Goal: Information Seeking & Learning: Find specific fact

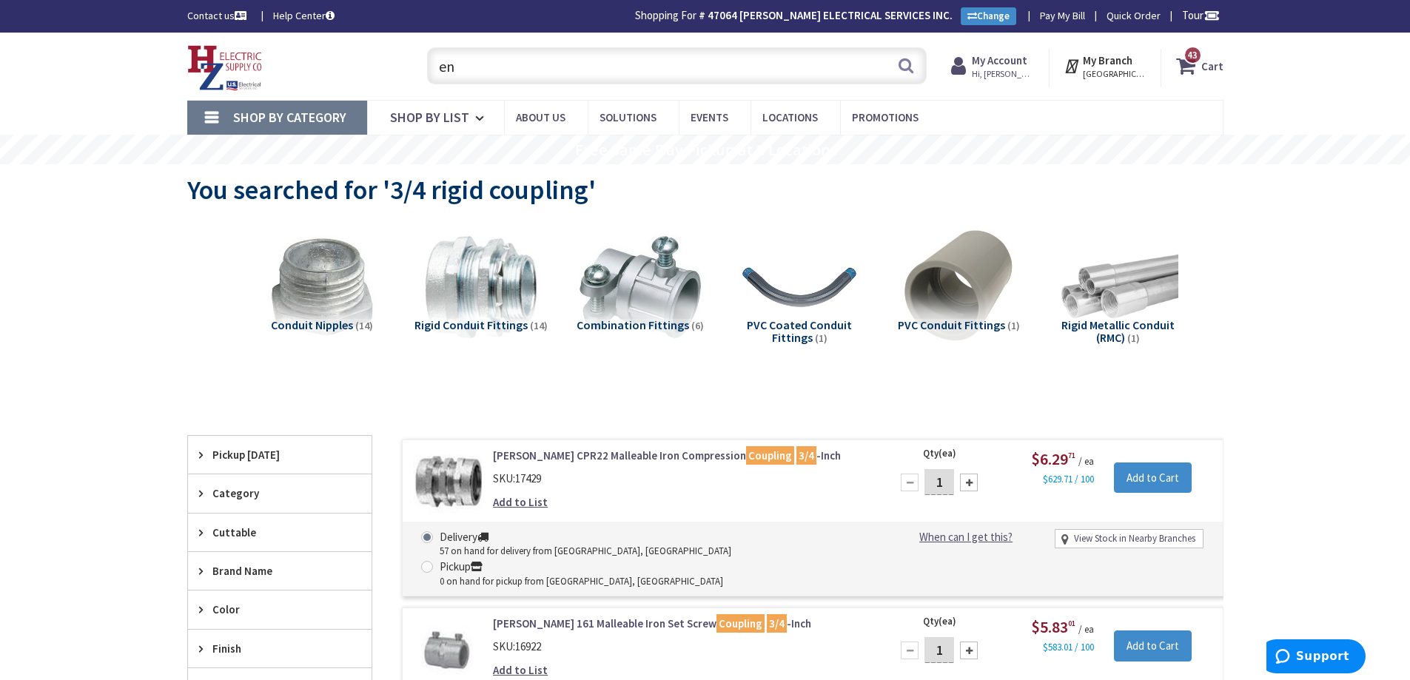
type input "e"
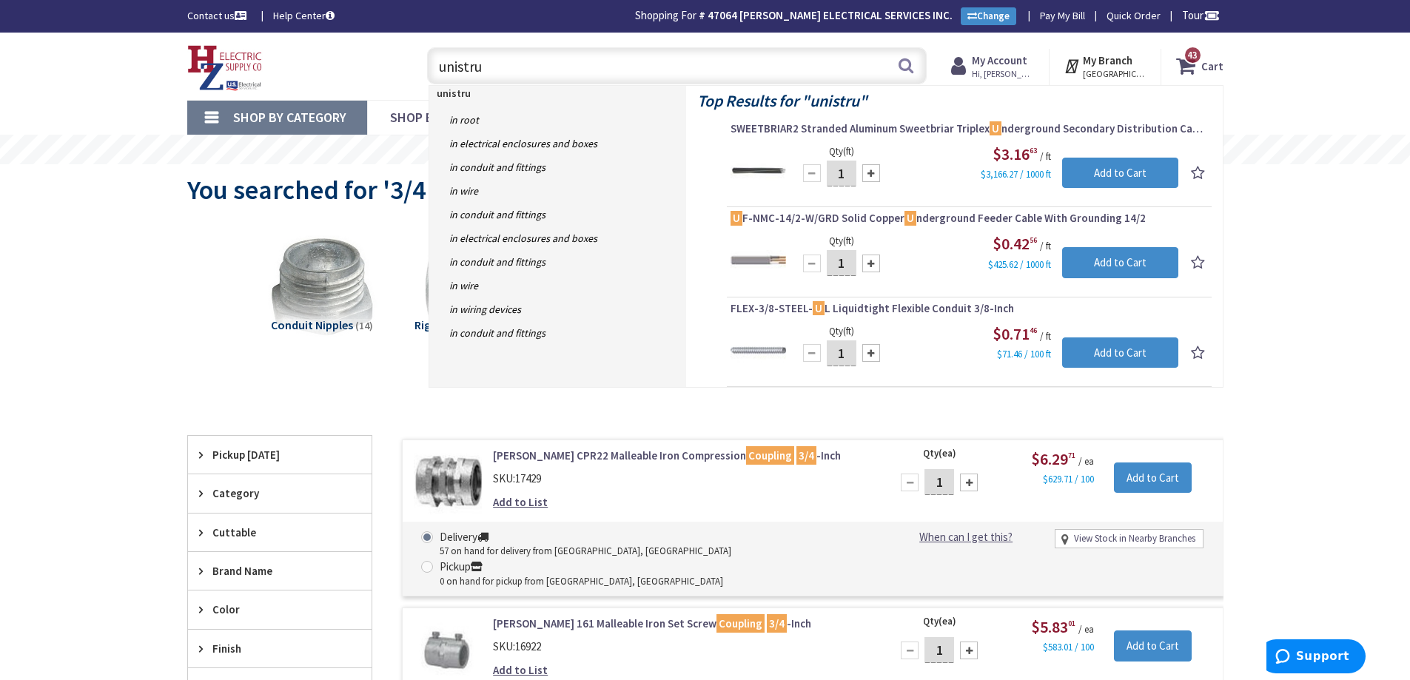
type input "unistrut"
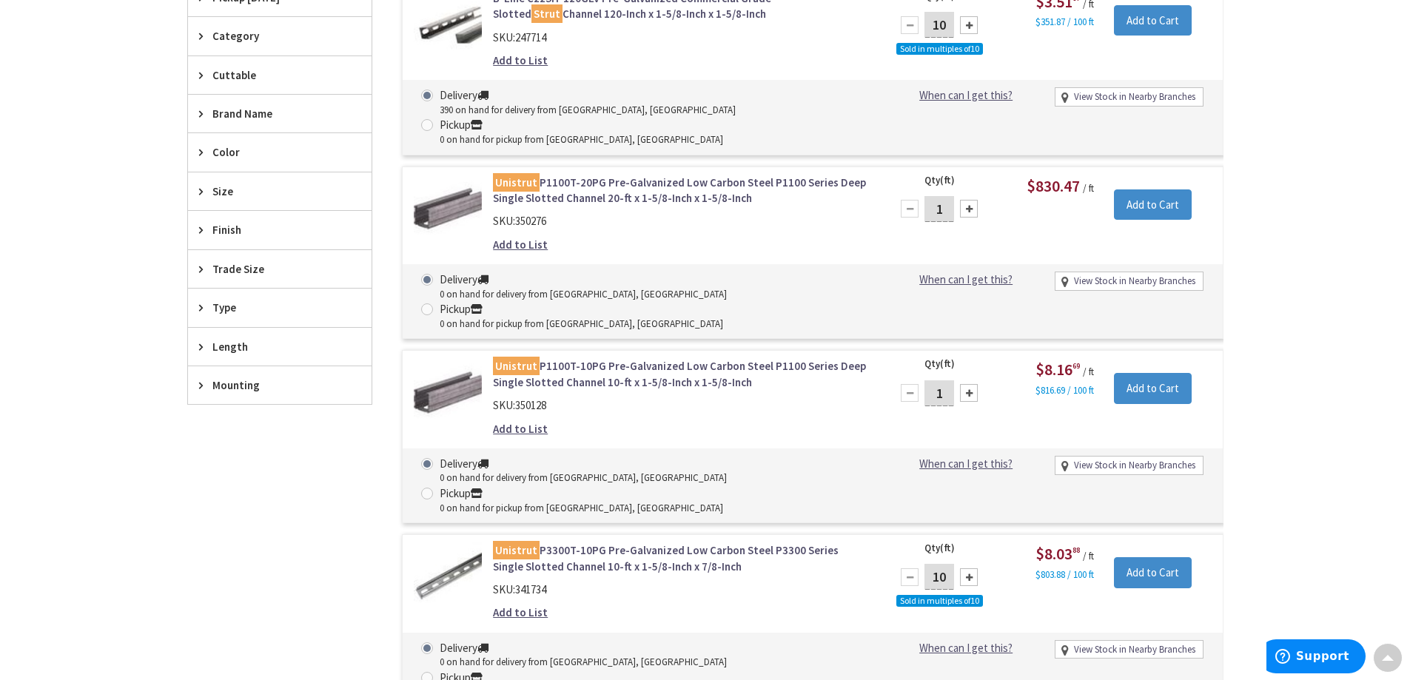
type input "[GEOGRAPHIC_DATA], [STREET_ADDRESS]"
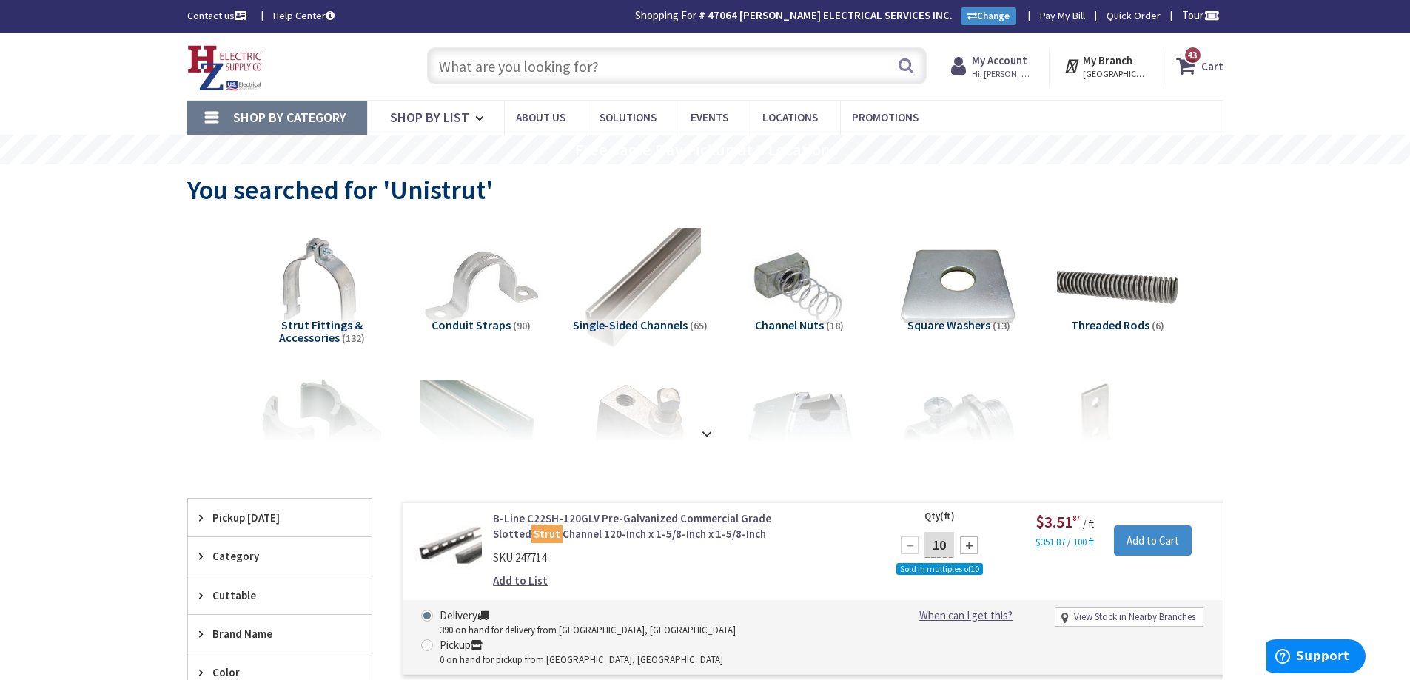
click at [598, 75] on input "text" at bounding box center [677, 65] width 500 height 37
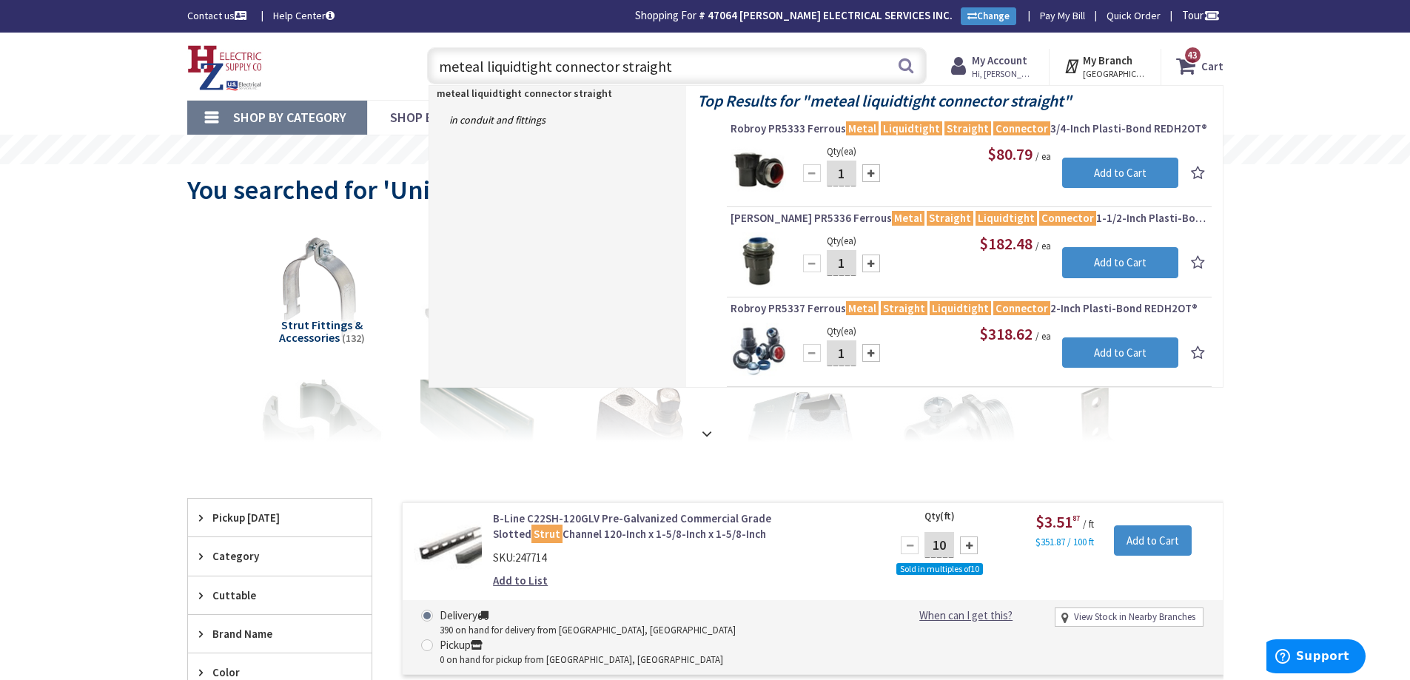
drag, startPoint x: 519, startPoint y: 66, endPoint x: 475, endPoint y: 65, distance: 43.7
click at [475, 65] on input "meteal liquidtight connector straight" at bounding box center [677, 65] width 500 height 37
drag, startPoint x: 470, startPoint y: 71, endPoint x: 464, endPoint y: 66, distance: 7.9
click at [464, 66] on input "meteal liquidtight connector straight" at bounding box center [677, 65] width 500 height 37
click at [473, 69] on input "meteal liquidtight connector straight" at bounding box center [677, 65] width 500 height 37
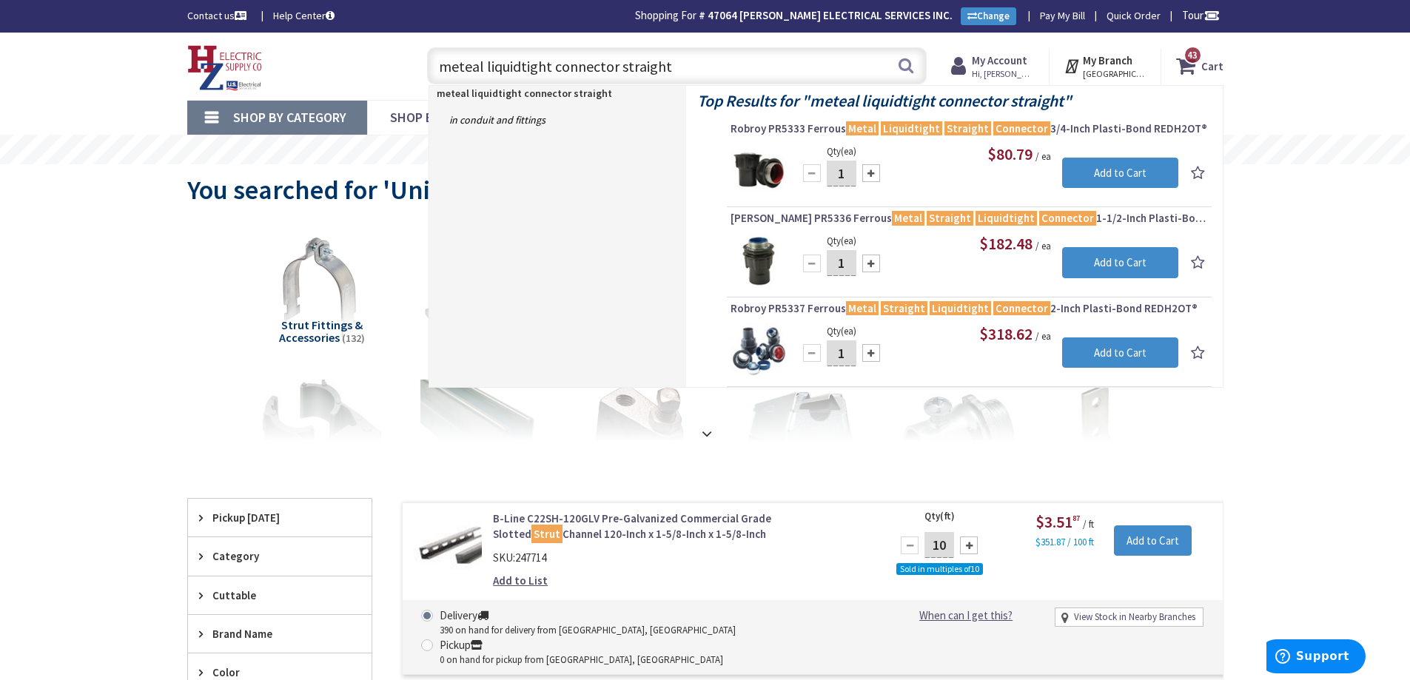
click at [478, 69] on input "meteal liquidtight connector straight" at bounding box center [677, 65] width 500 height 37
click at [471, 67] on input "meteal liquidtight connector straight" at bounding box center [677, 65] width 500 height 37
click at [513, 66] on input "metal liquidtight connector straight" at bounding box center [677, 65] width 500 height 37
click at [805, 71] on input "metal liquid tight connector straight" at bounding box center [677, 65] width 500 height 37
drag, startPoint x: 480, startPoint y: 66, endPoint x: 433, endPoint y: 65, distance: 46.6
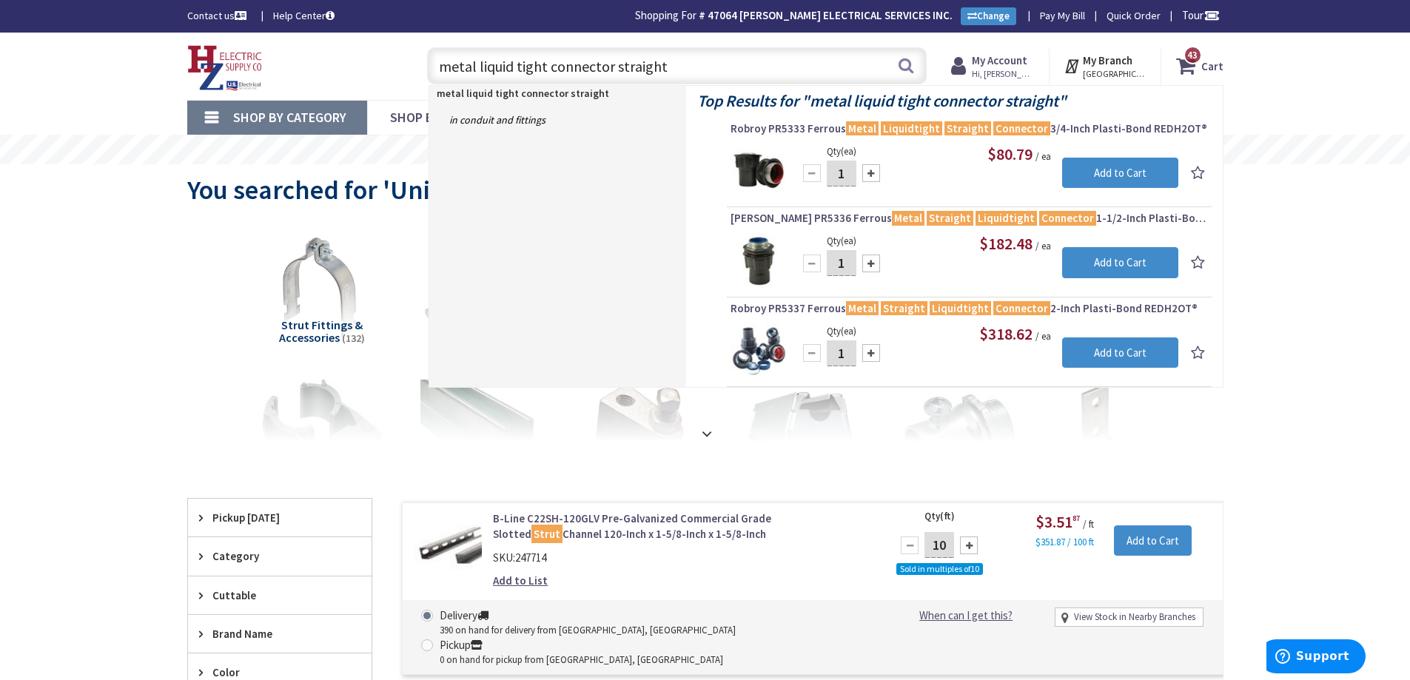
click at [433, 65] on input "metal liquid tight connector straight" at bounding box center [677, 65] width 500 height 37
click at [473, 66] on input "metal liquid tight connector straight" at bounding box center [677, 65] width 500 height 37
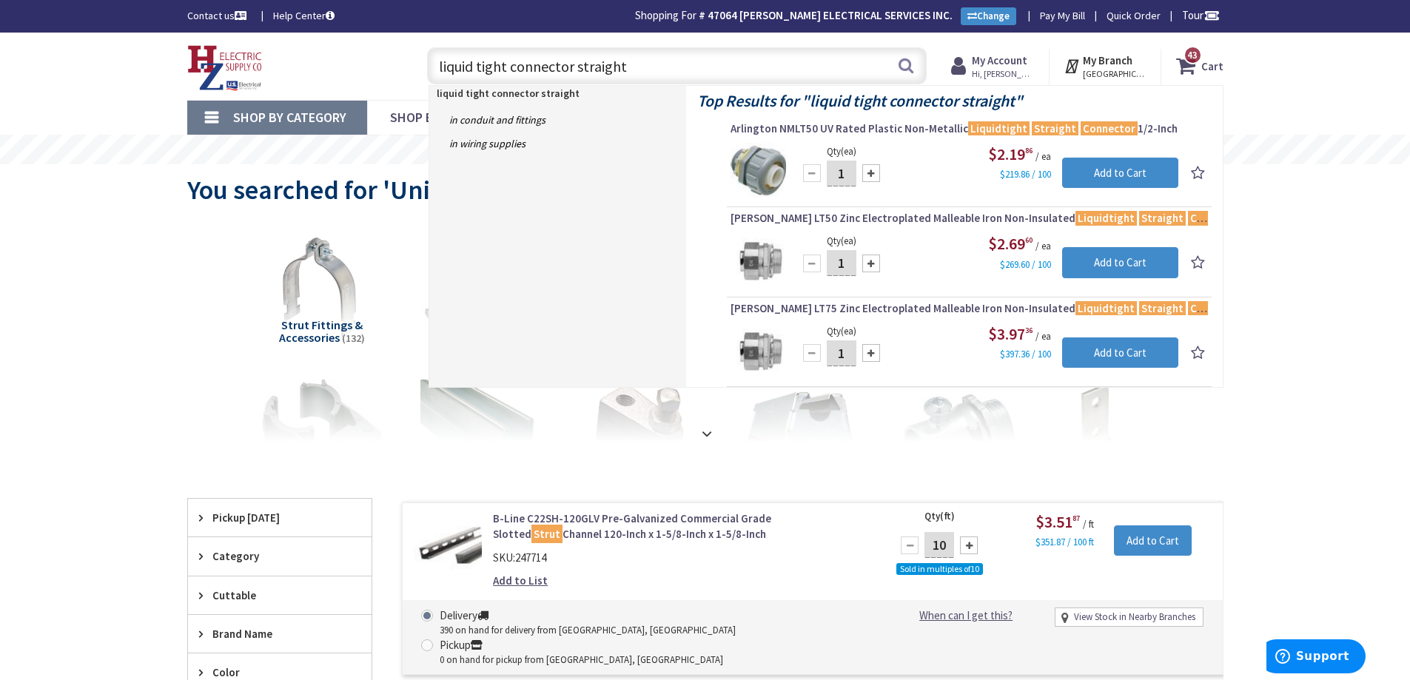
click at [702, 73] on input "liquid tight connector straight" at bounding box center [677, 65] width 500 height 37
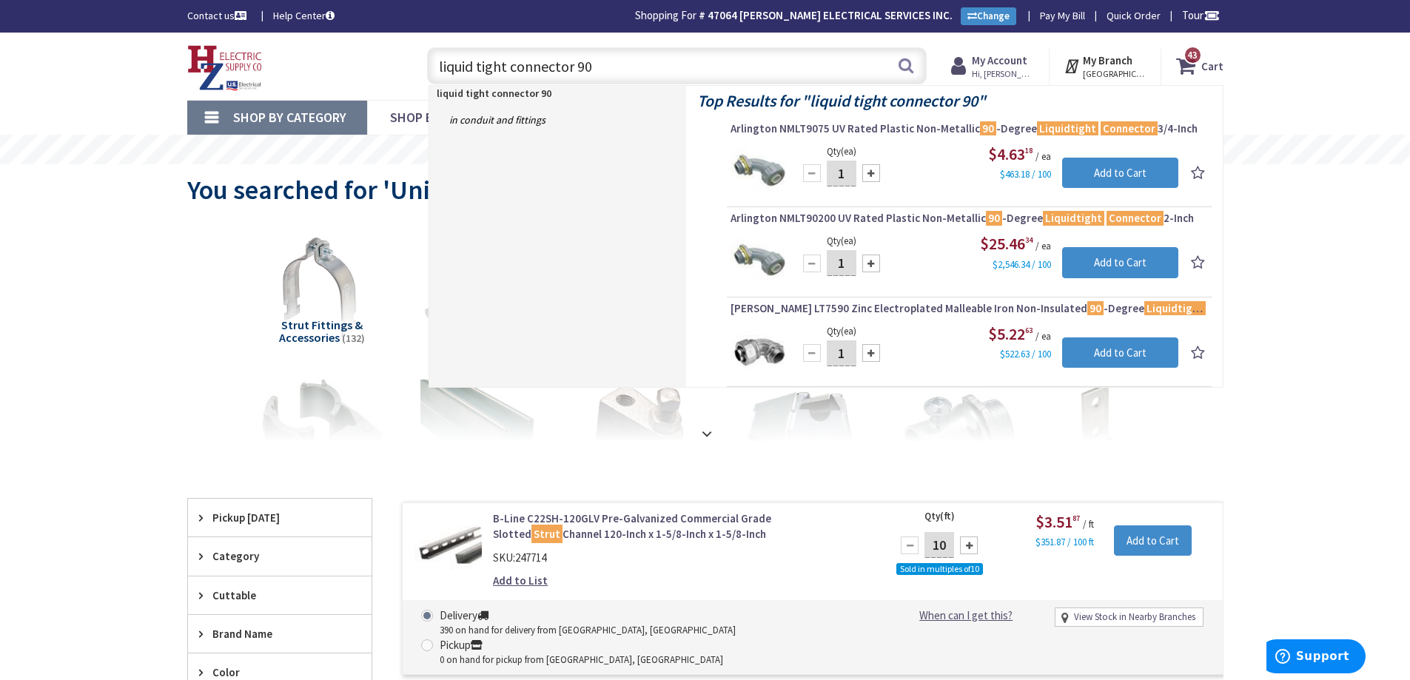
click at [442, 66] on input "liquid tight connector 90" at bounding box center [677, 65] width 500 height 37
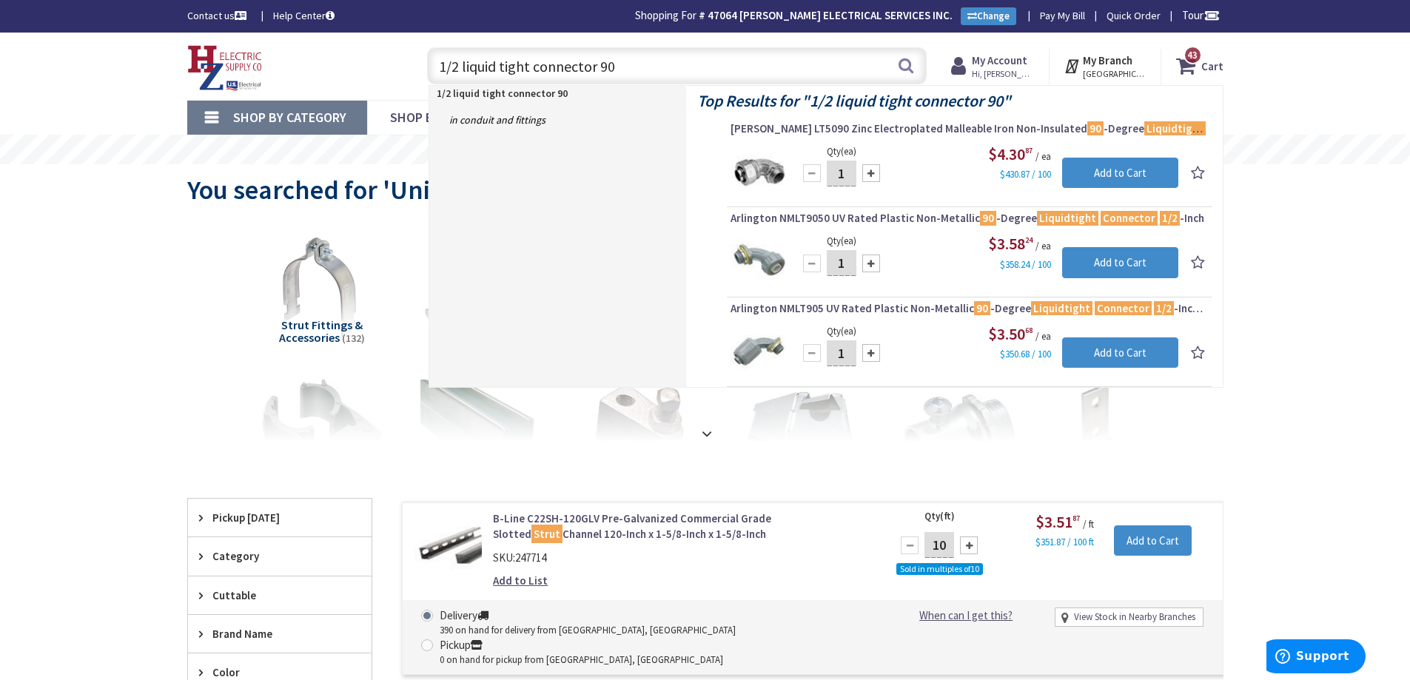
type input "1/2 liquid tight connector 90"
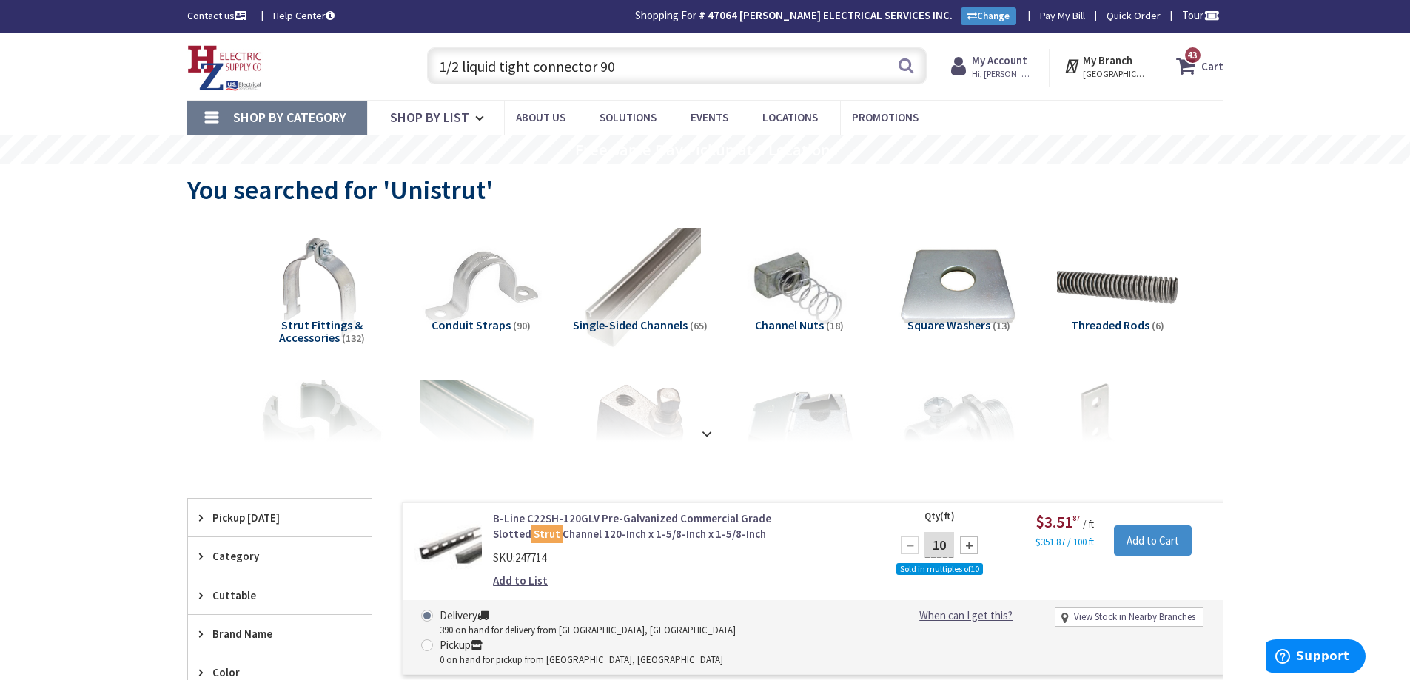
click at [1300, 83] on div "Skip to Content Toggle Nav 1/2 liquid tight connector 90 1/2 liquid tight conne…" at bounding box center [705, 66] width 1410 height 67
